Goal: Transaction & Acquisition: Purchase product/service

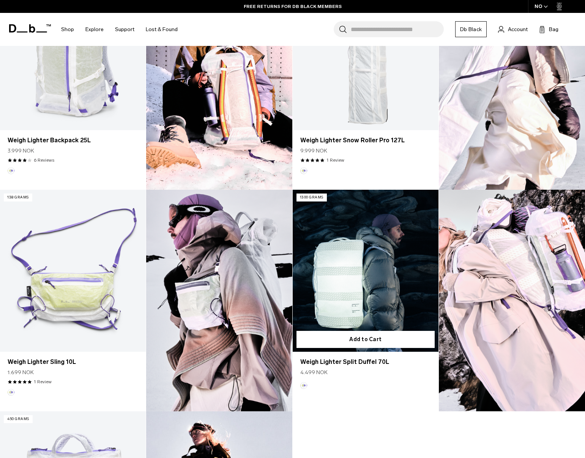
scroll to position [302, 0]
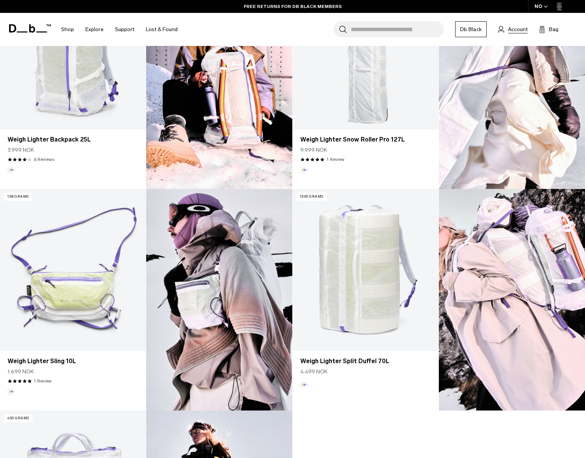
click at [519, 26] on span "Account" at bounding box center [518, 29] width 20 height 8
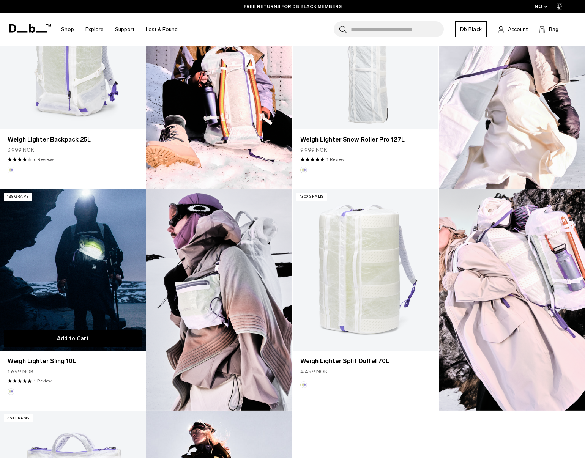
click at [81, 340] on button "Add to Cart" at bounding box center [73, 338] width 138 height 17
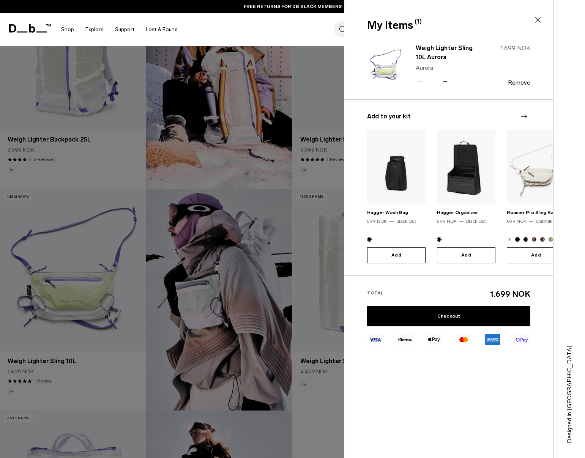
click at [306, 385] on div at bounding box center [292, 229] width 585 height 458
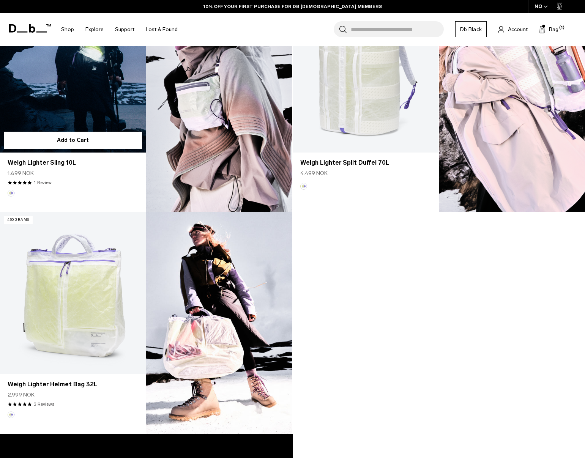
scroll to position [502, 0]
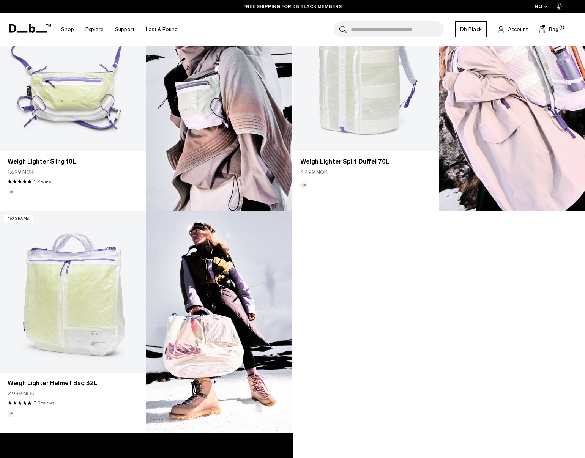
click at [550, 29] on span "Bag" at bounding box center [553, 29] width 9 height 8
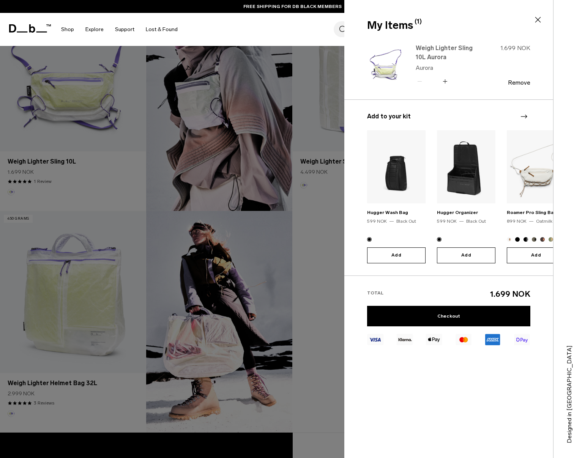
click at [465, 55] on link "Weigh Lighter Sling 10L Aurora" at bounding box center [449, 53] width 67 height 18
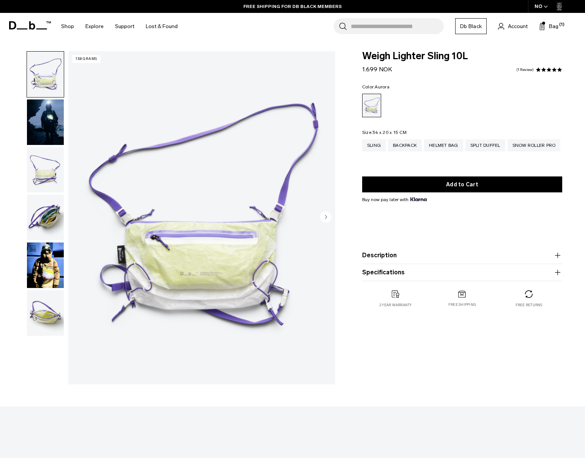
click at [579, 248] on div "Weigh Lighter Sling 10L 1.699 NOK 5.0 star rating 1 Review Color: Aurora Out of…" at bounding box center [462, 187] width 246 height 272
click at [539, 3] on div "NO" at bounding box center [541, 6] width 27 height 13
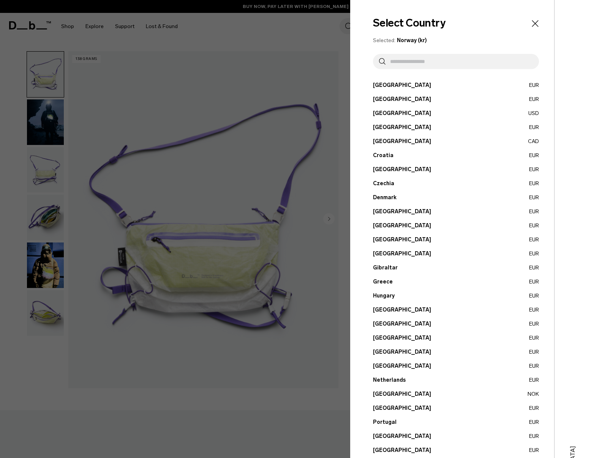
click at [383, 339] on button "Latvia EUR" at bounding box center [456, 338] width 166 height 8
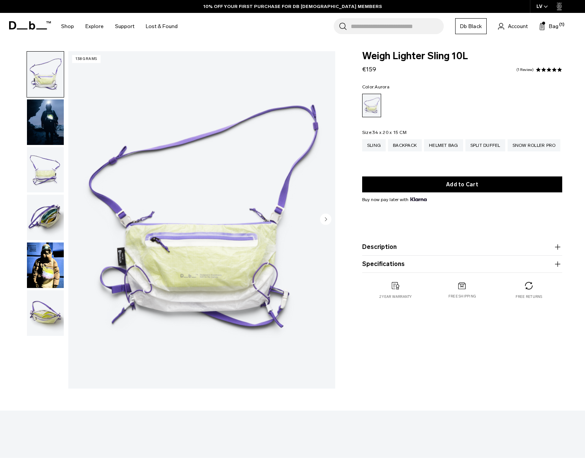
click at [48, 131] on img "button" at bounding box center [45, 122] width 37 height 46
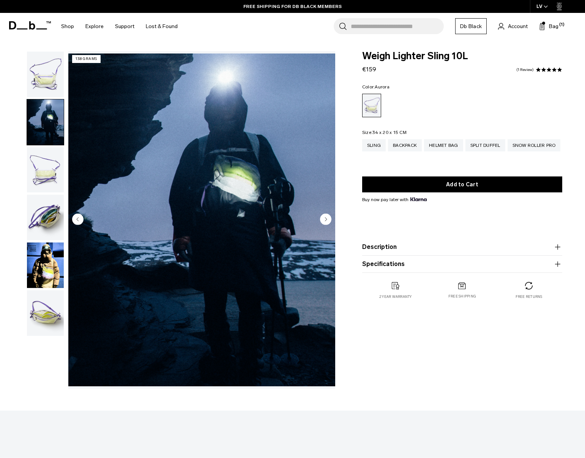
click at [49, 176] on img "button" at bounding box center [45, 170] width 37 height 46
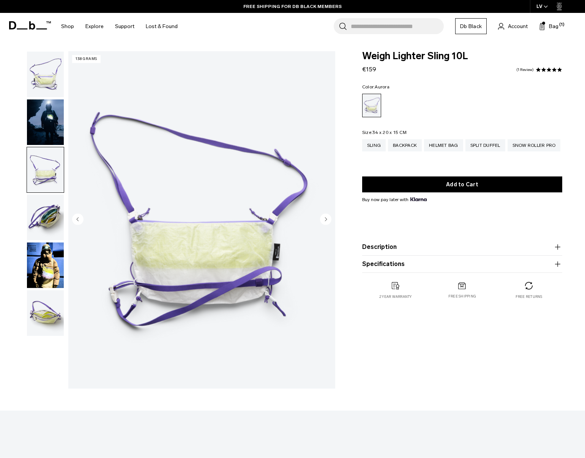
click at [48, 225] on img "button" at bounding box center [45, 218] width 37 height 46
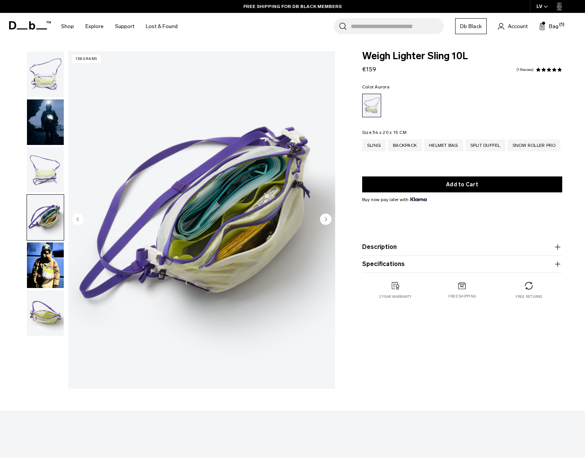
click at [39, 264] on img "button" at bounding box center [45, 266] width 37 height 46
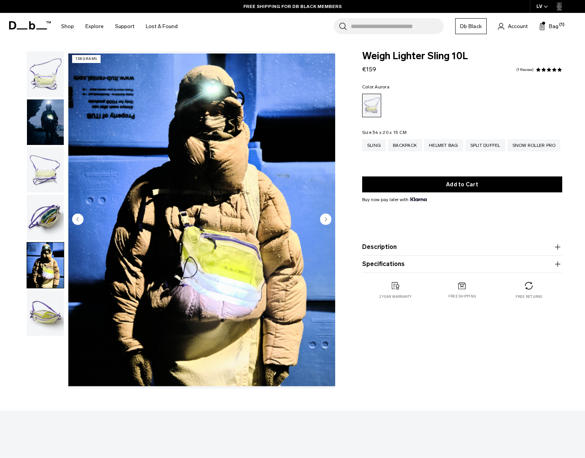
click at [37, 330] on img "button" at bounding box center [45, 314] width 37 height 46
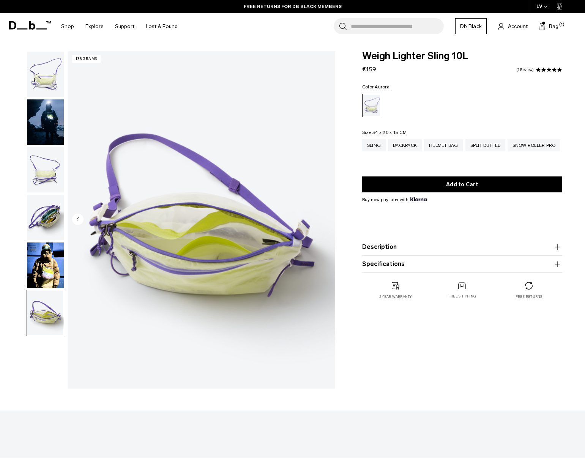
click at [52, 257] on img "button" at bounding box center [45, 266] width 37 height 46
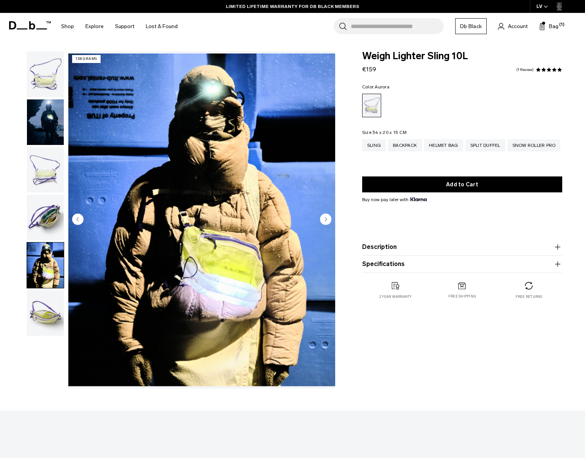
click at [45, 320] on img "button" at bounding box center [45, 314] width 37 height 46
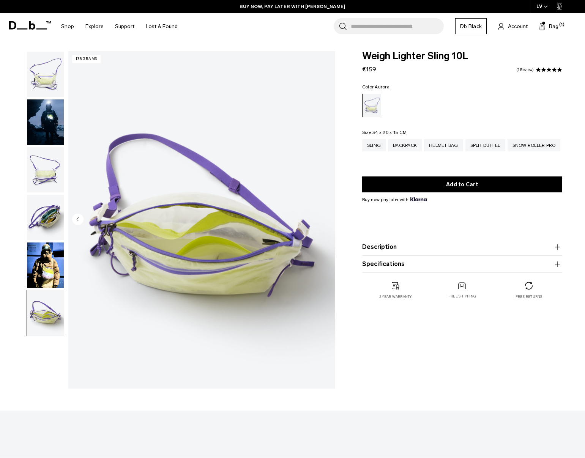
click at [40, 204] on img "button" at bounding box center [45, 218] width 37 height 46
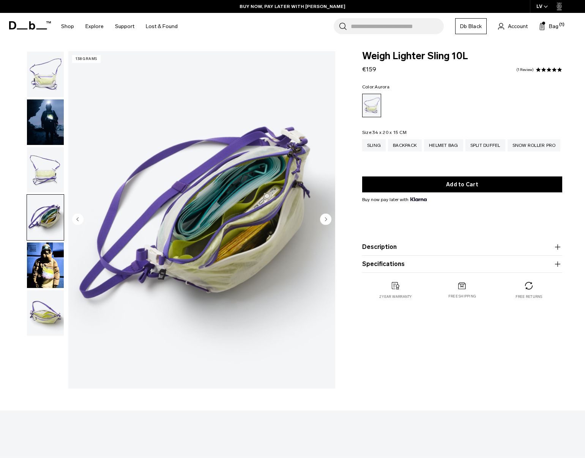
click at [42, 168] on img "button" at bounding box center [45, 170] width 37 height 46
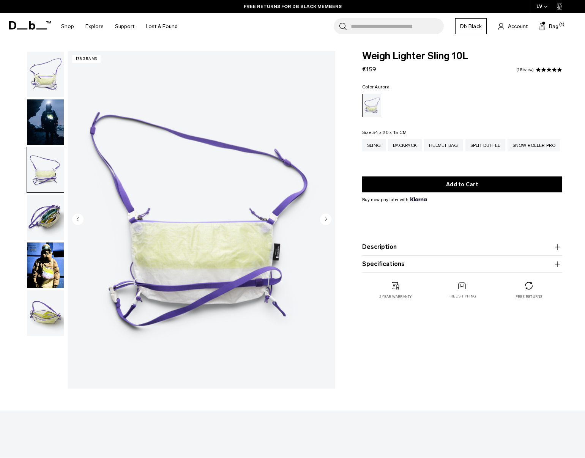
click at [46, 167] on img "button" at bounding box center [45, 170] width 37 height 46
click at [45, 173] on img "button" at bounding box center [45, 170] width 37 height 46
click at [42, 77] on img "button" at bounding box center [45, 75] width 37 height 46
